Goal: Task Accomplishment & Management: Use online tool/utility

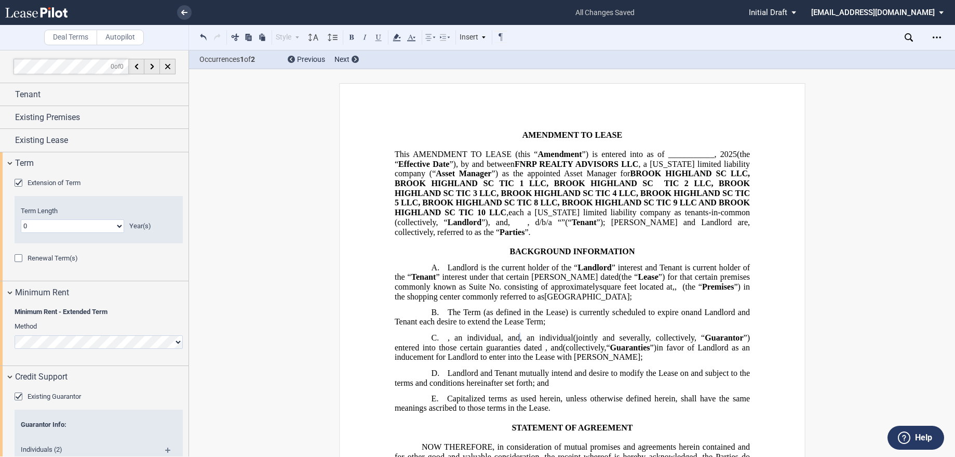
click at [405, 394] on span "Capitalized terms as used herein, unless otherwise defined herein, shall have t…" at bounding box center [572, 403] width 357 height 19
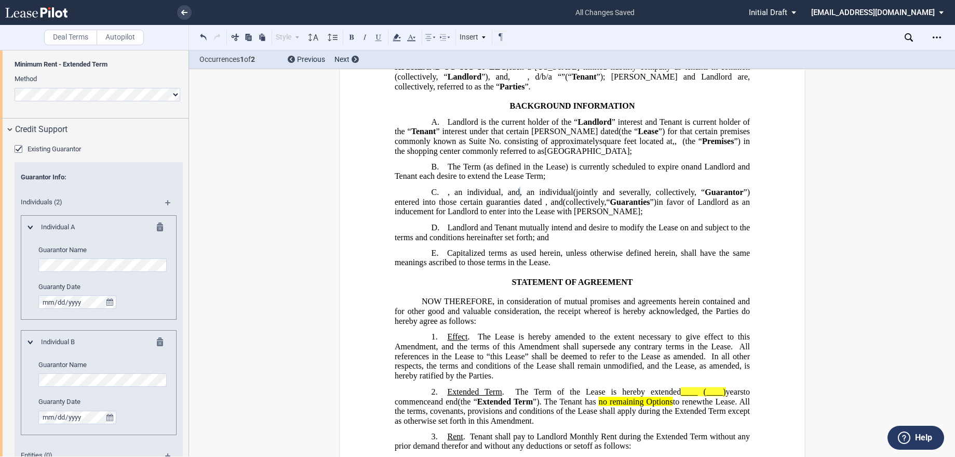
click at [535, 287] on span "STATEMENT OF AGREEMENT" at bounding box center [572, 281] width 121 height 9
click at [512, 267] on span "Capitalized terms as used herein, unless otherwise defined herein, shall have t…" at bounding box center [572, 257] width 357 height 19
click at [161, 229] on md-icon at bounding box center [163, 228] width 12 height 12
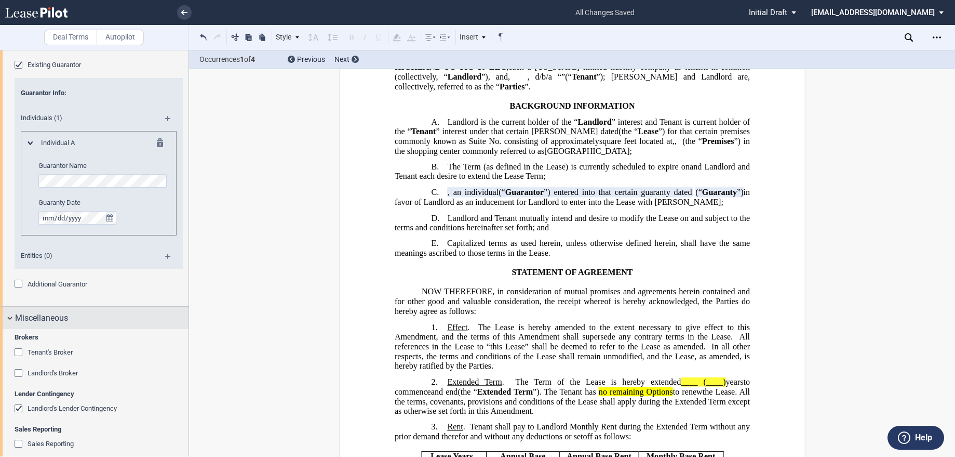
scroll to position [342, 0]
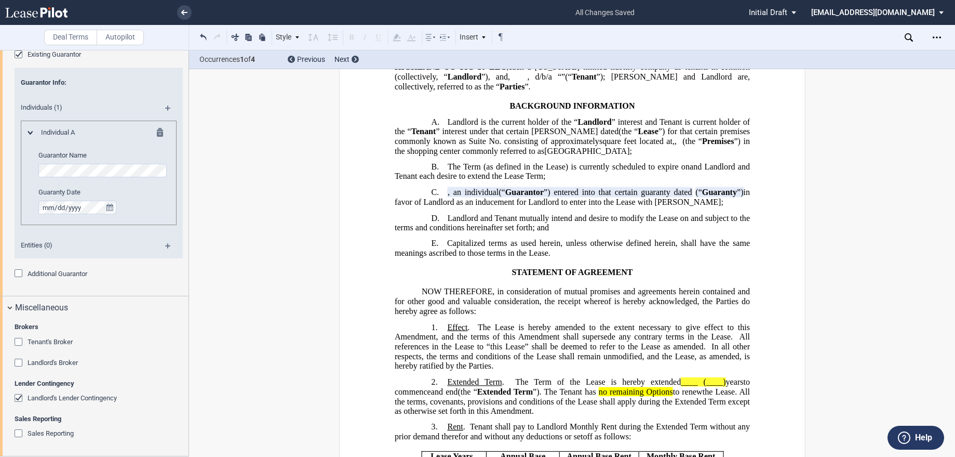
click at [18, 272] on div "Additional Guarantor" at bounding box center [20, 274] width 10 height 10
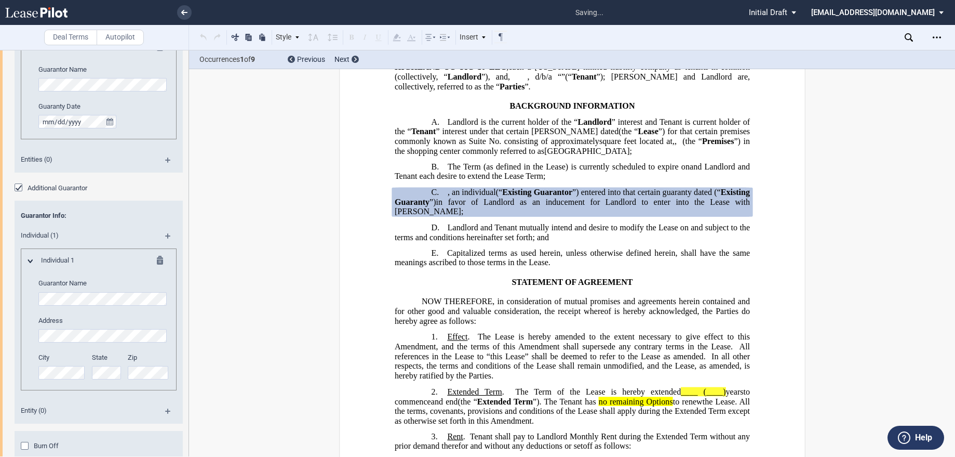
scroll to position [446, 0]
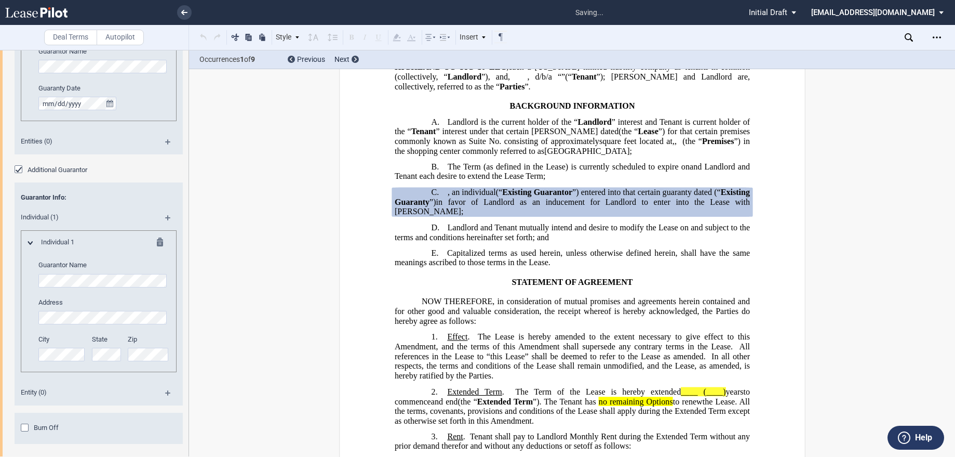
click at [166, 213] on div "Individual (1)" at bounding box center [99, 218] width 168 height 23
click at [166, 216] on md-icon at bounding box center [172, 221] width 14 height 12
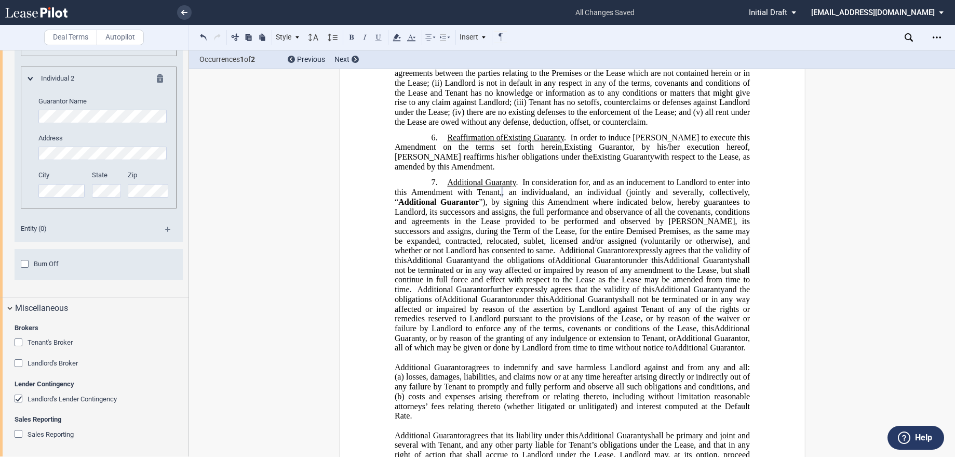
scroll to position [762, 0]
click at [21, 433] on div "Sales Reporting" at bounding box center [20, 434] width 10 height 10
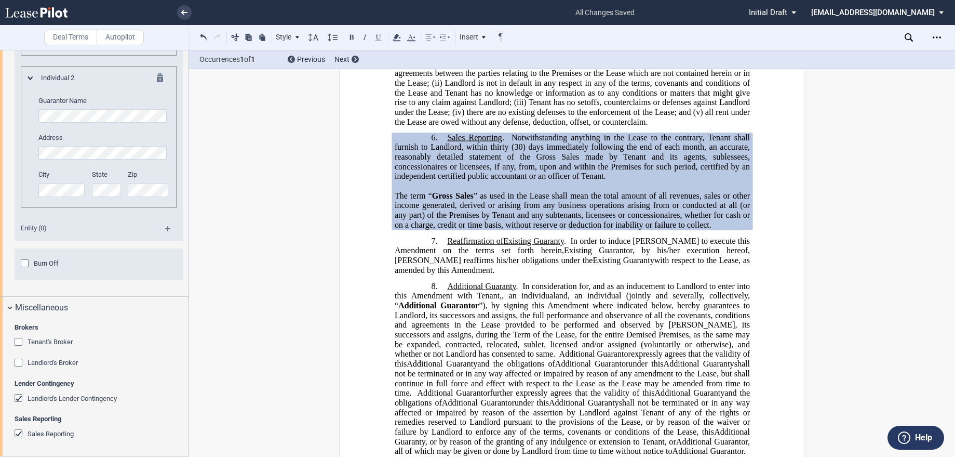
click at [21, 433] on div "Sales Reporting" at bounding box center [20, 434] width 10 height 10
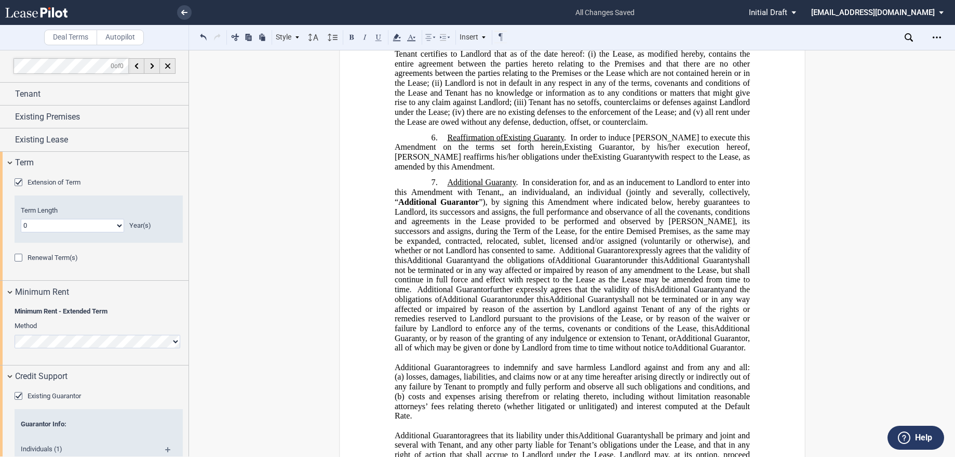
scroll to position [0, 0]
click at [75, 122] on span "Existing Premises" at bounding box center [47, 117] width 65 height 12
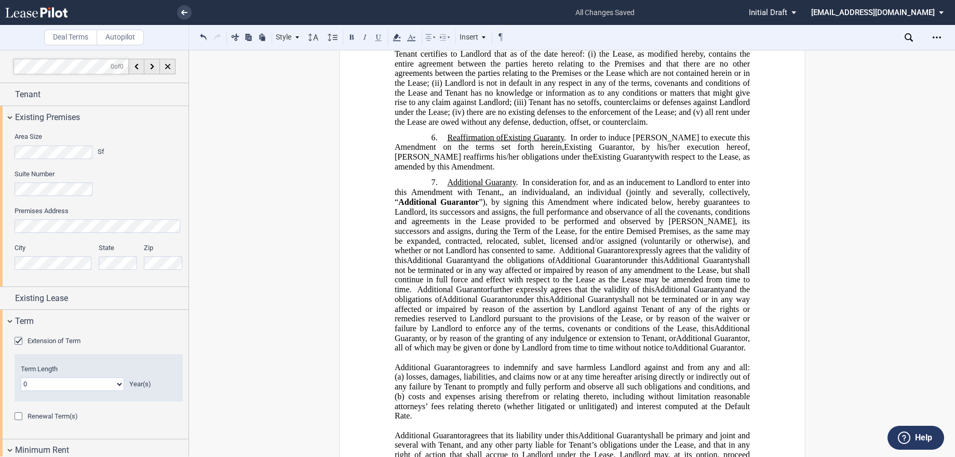
click at [117, 383] on select "0 1 2 3 4 5 6 7 8 9 10 11 12 13 14 15 16 17 18 19 20" at bounding box center [72, 384] width 103 height 14
select select "number:4"
click at [21, 377] on select "0 1 2 3 4 5 6 7 8 9 10 11 12 13 14 15 16 17 18 19 20" at bounding box center [72, 384] width 103 height 14
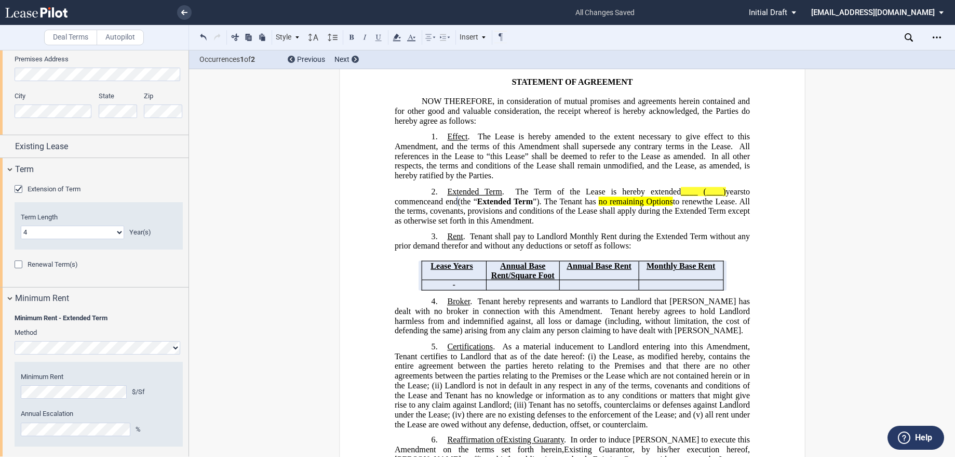
scroll to position [156, 0]
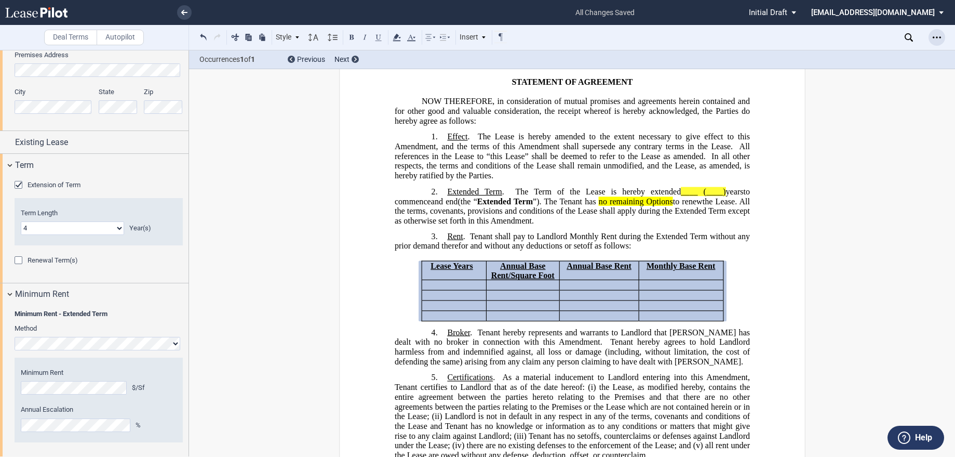
click at [941, 37] on use "Open Lease options menu" at bounding box center [937, 37] width 8 height 2
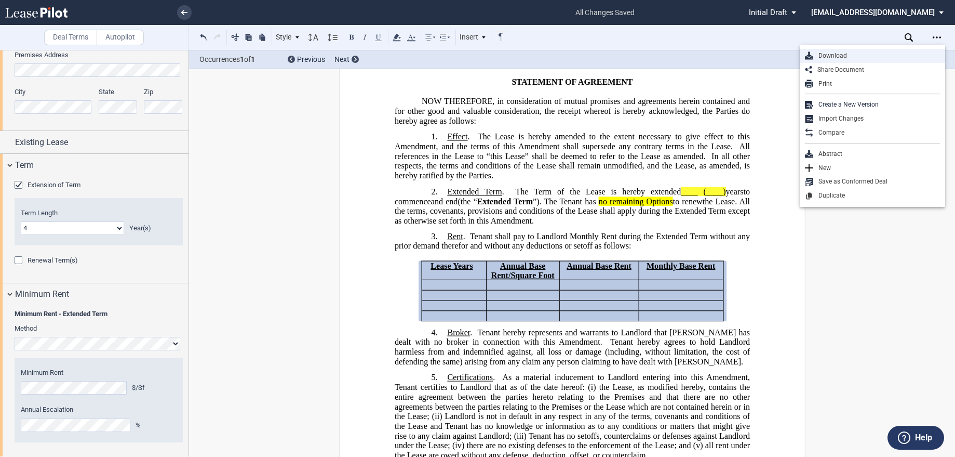
click at [826, 54] on div "Download" at bounding box center [877, 55] width 127 height 9
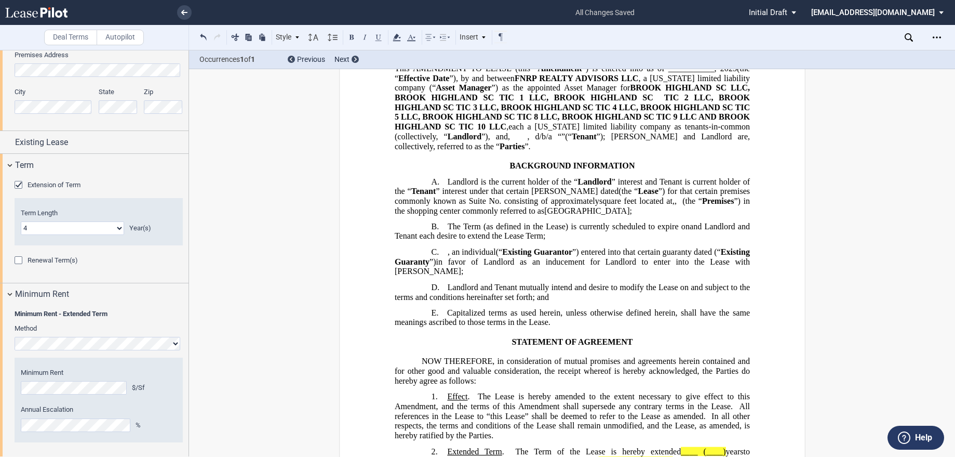
scroll to position [0, 0]
